Goal: Information Seeking & Learning: Learn about a topic

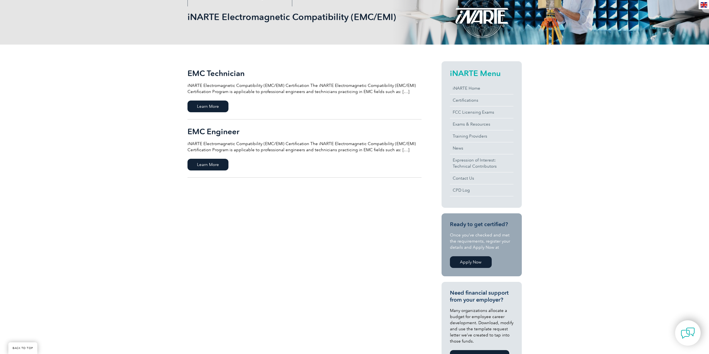
scroll to position [111, 0]
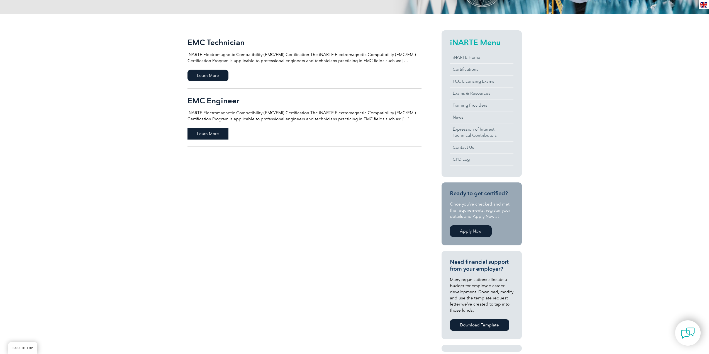
click at [212, 132] on span "Learn More" at bounding box center [208, 134] width 41 height 12
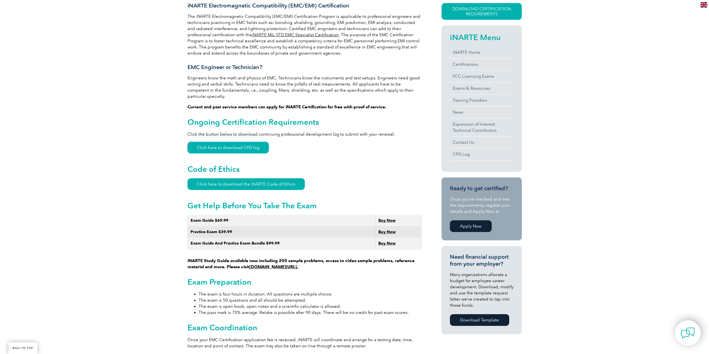
scroll to position [157, 0]
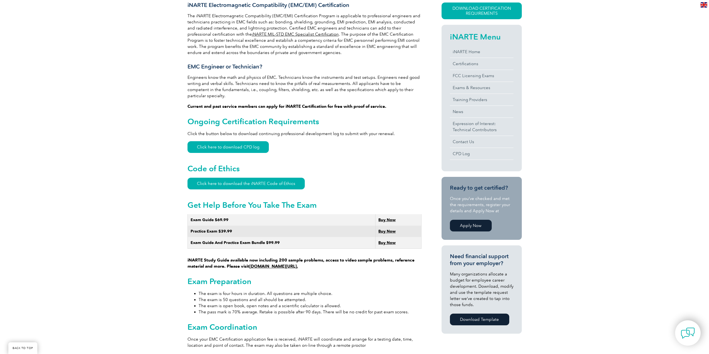
click at [618, 198] on div "General Overview iNARTE Electromagnetic Compatibility (EMC/EMI) Certification T…" at bounding box center [354, 348] width 709 height 758
click at [355, 131] on p "Click the button below to download continuing professional development log to s…" at bounding box center [305, 134] width 234 height 6
click at [211, 144] on link "Click here to download CPD log" at bounding box center [228, 147] width 81 height 12
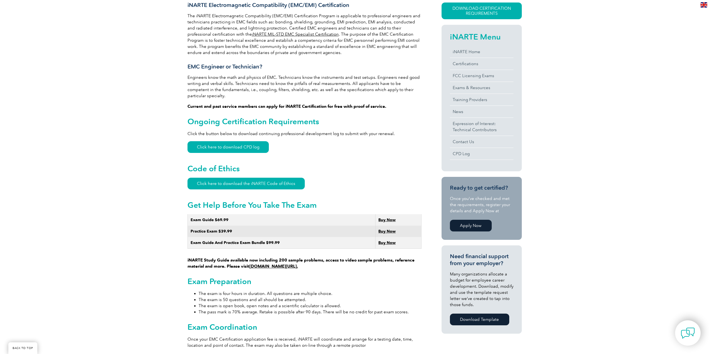
click at [410, 164] on h2 "Code of Ethics" at bounding box center [305, 168] width 234 height 9
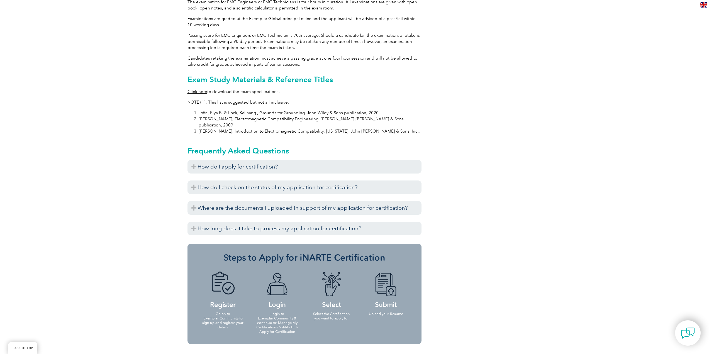
scroll to position [519, 0]
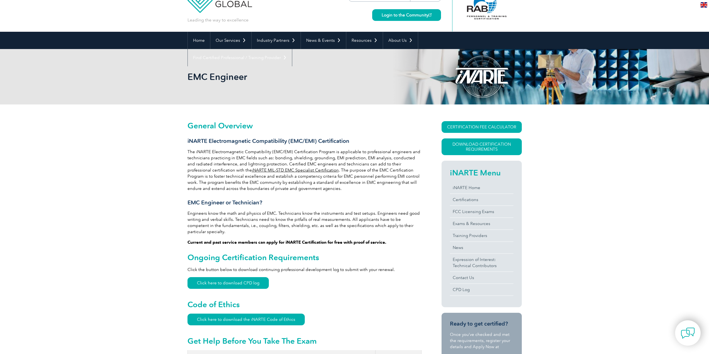
scroll to position [0, 0]
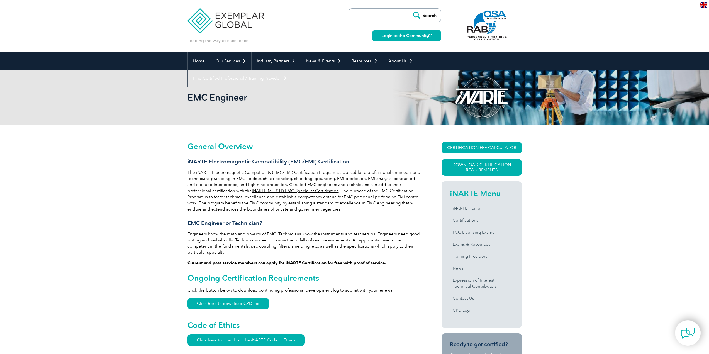
click at [547, 24] on header "Leading the way to excellence Search Login to the Community ▼" at bounding box center [354, 26] width 709 height 52
click at [402, 274] on h2 "Ongoing Certification Requirements" at bounding box center [305, 278] width 234 height 9
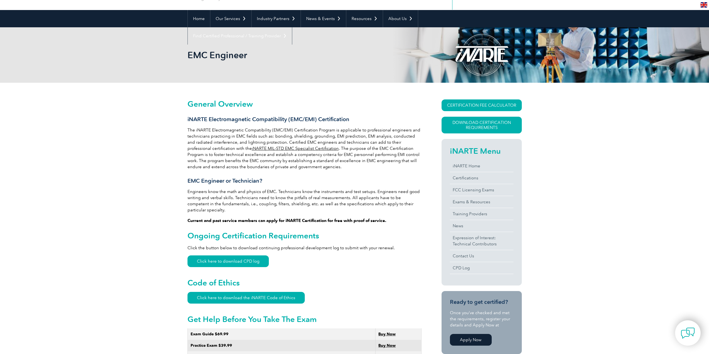
scroll to position [56, 0]
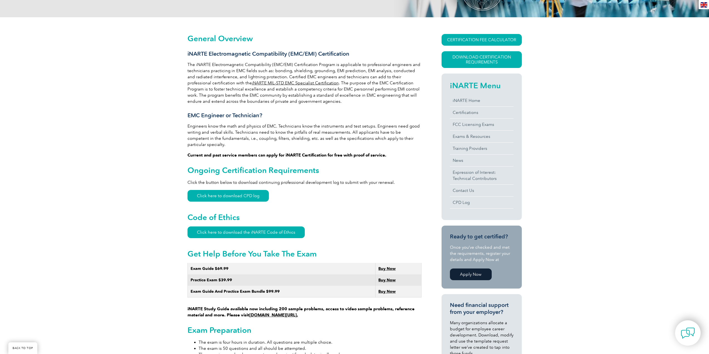
scroll to position [139, 0]
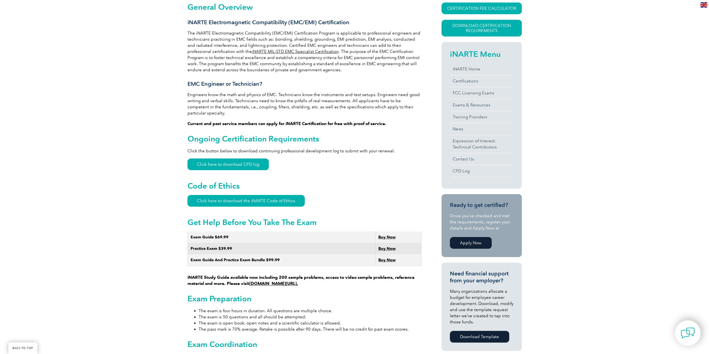
click at [392, 314] on li "The exam is 50 questions and all should be attempted." at bounding box center [310, 317] width 223 height 6
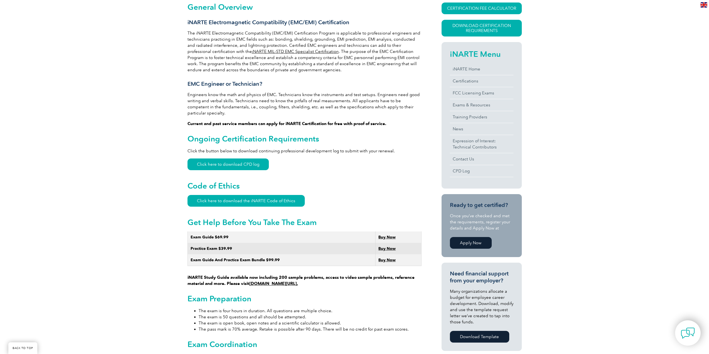
click at [392, 314] on li "The exam is 50 questions and all should be attempted." at bounding box center [310, 317] width 223 height 6
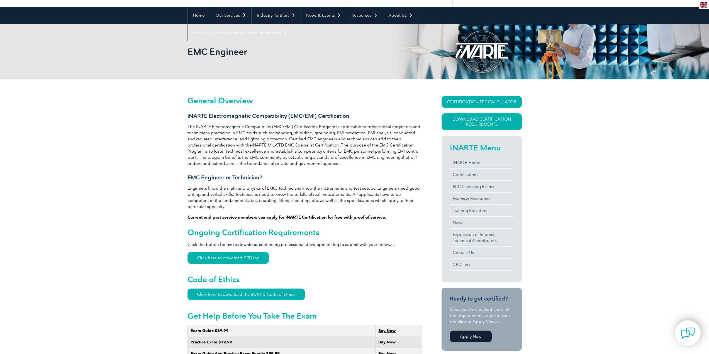
scroll to position [0, 0]
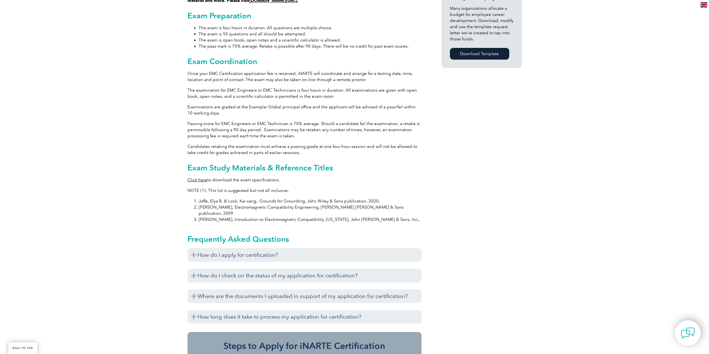
scroll to position [474, 0]
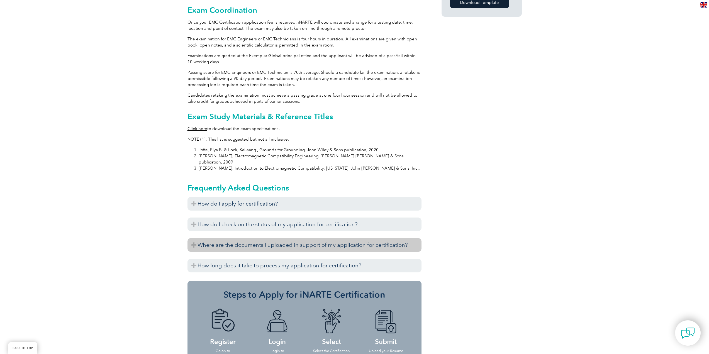
click at [193, 238] on h3 "Where are the documents I uploaded in support of my application for certificati…" at bounding box center [305, 245] width 234 height 14
